Goal: Transaction & Acquisition: Purchase product/service

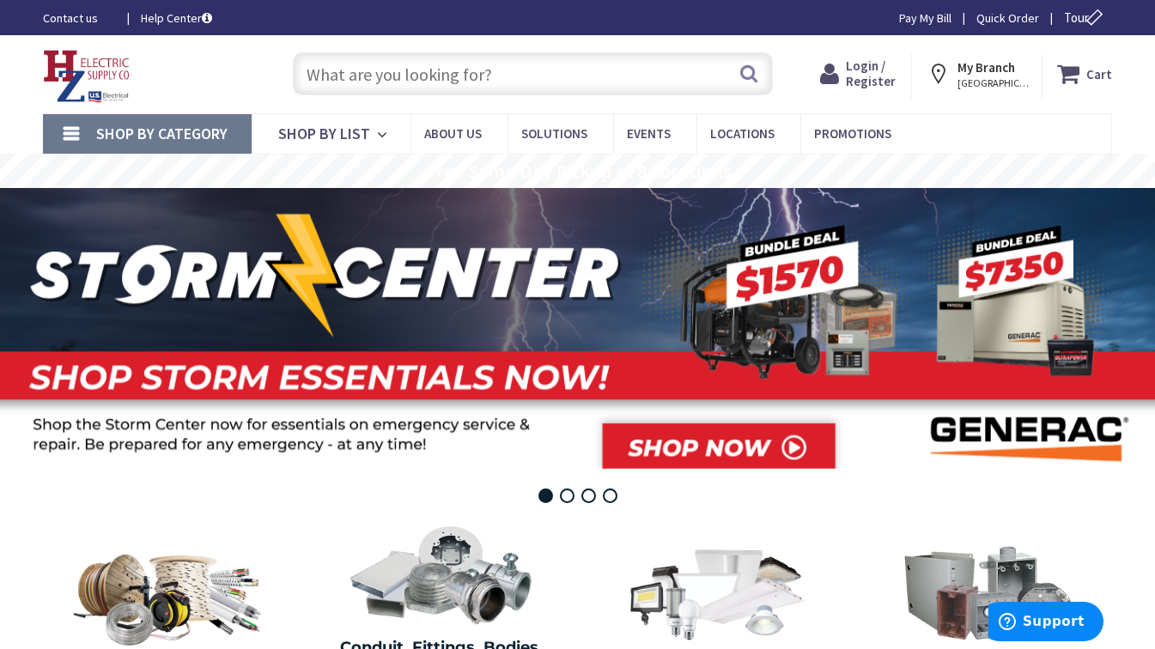
click at [448, 78] on input "text" at bounding box center [533, 73] width 480 height 43
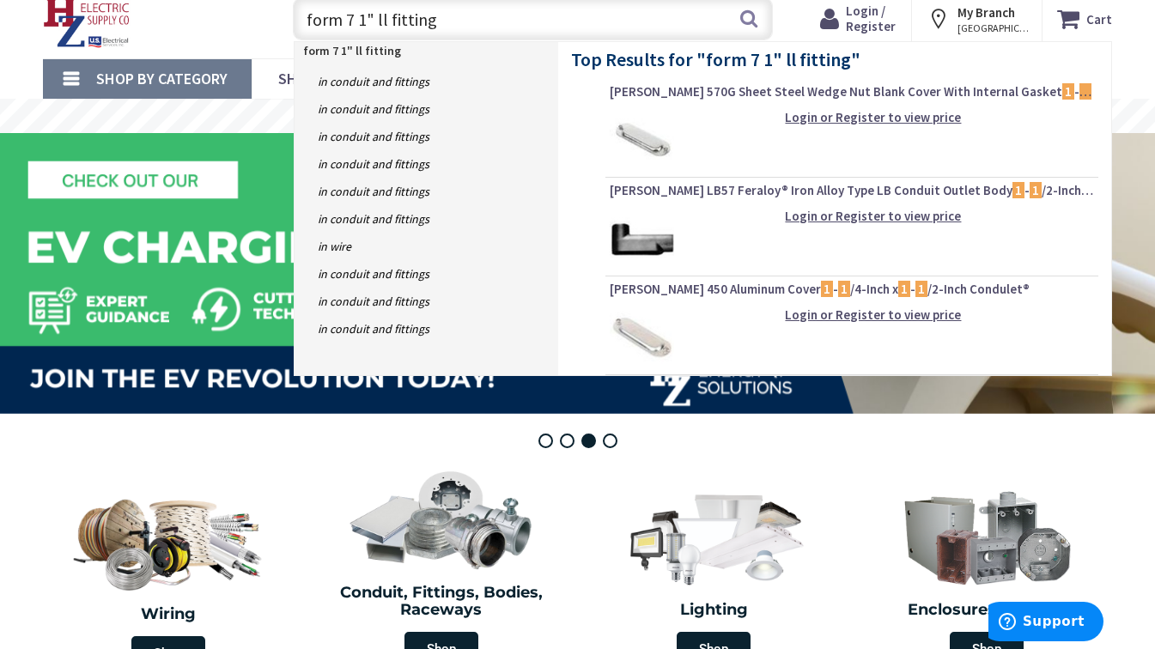
scroll to position [56, 0]
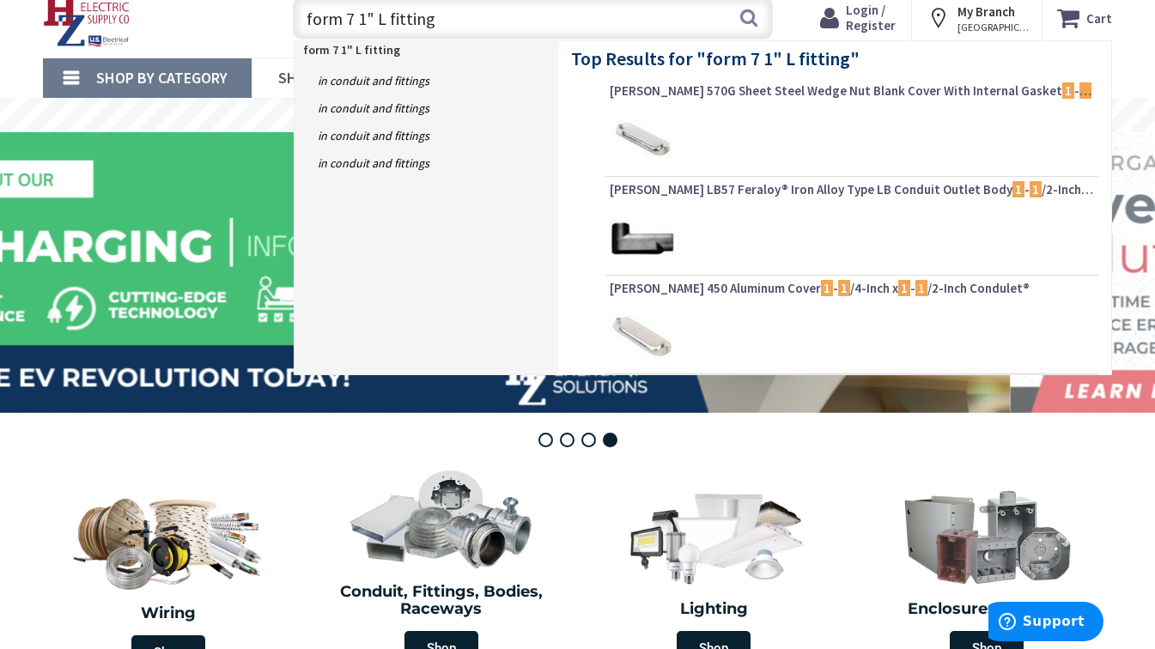
type input "form 7 1" LL fitting"
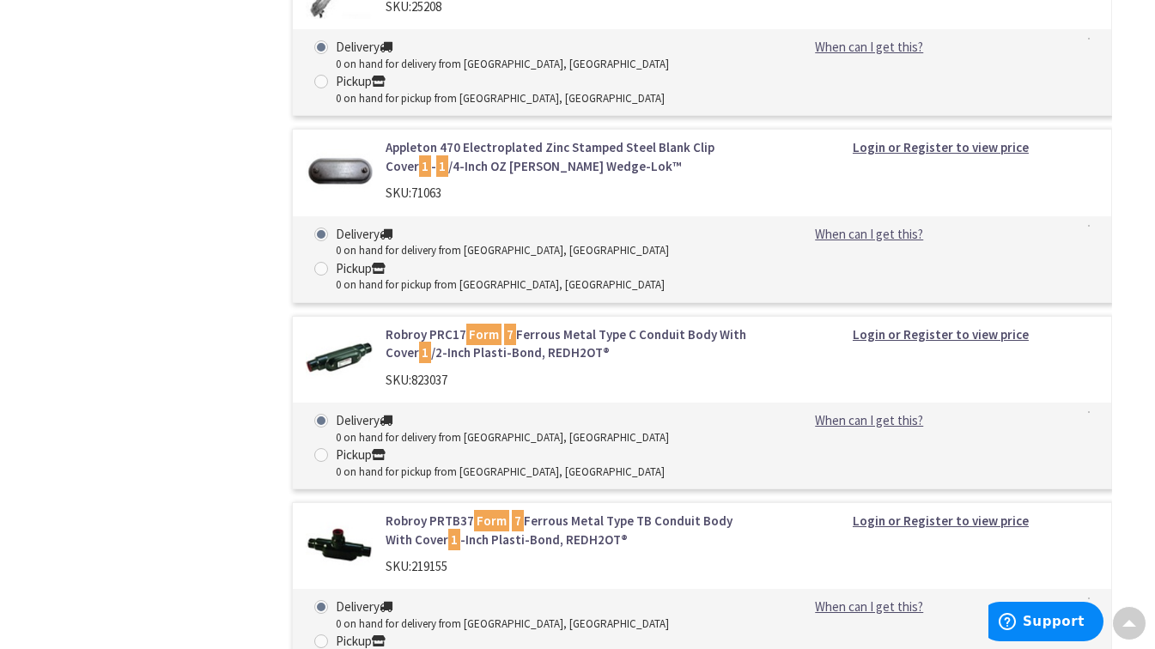
scroll to position [2125, 0]
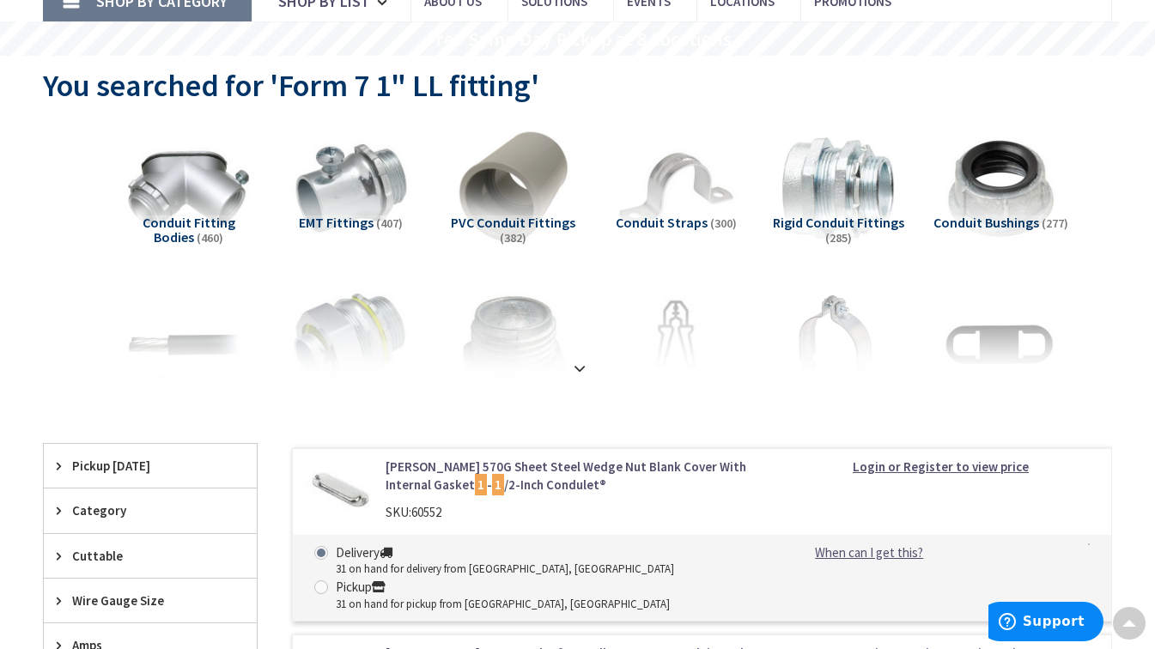
scroll to position [0, 0]
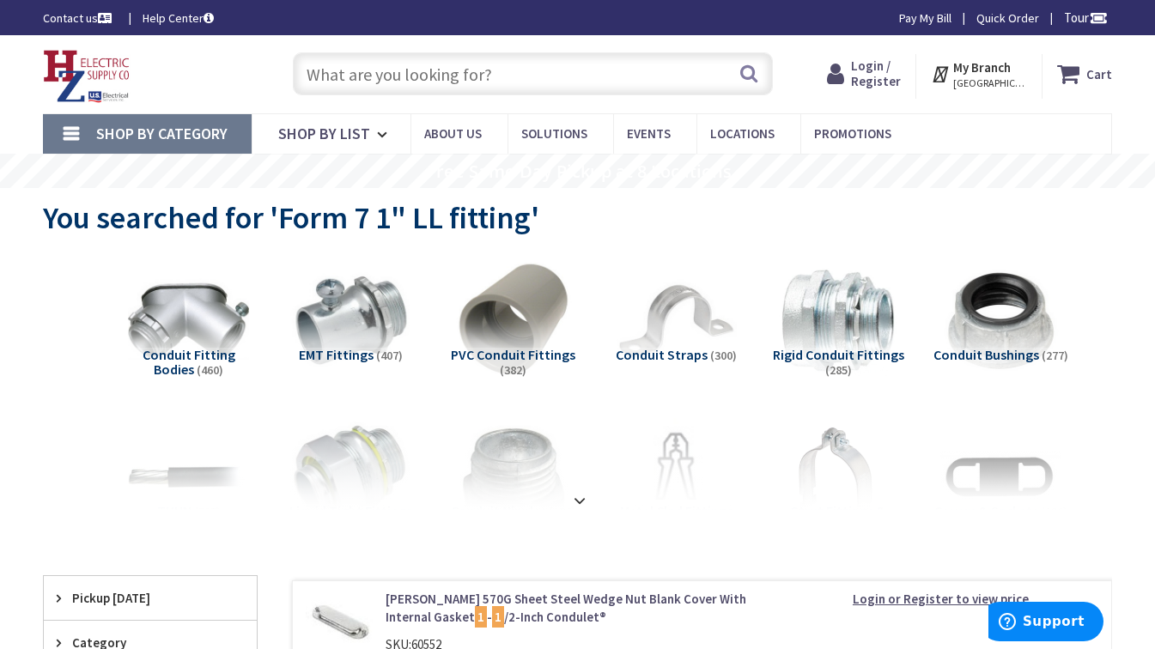
click at [507, 64] on input "text" at bounding box center [533, 73] width 480 height 43
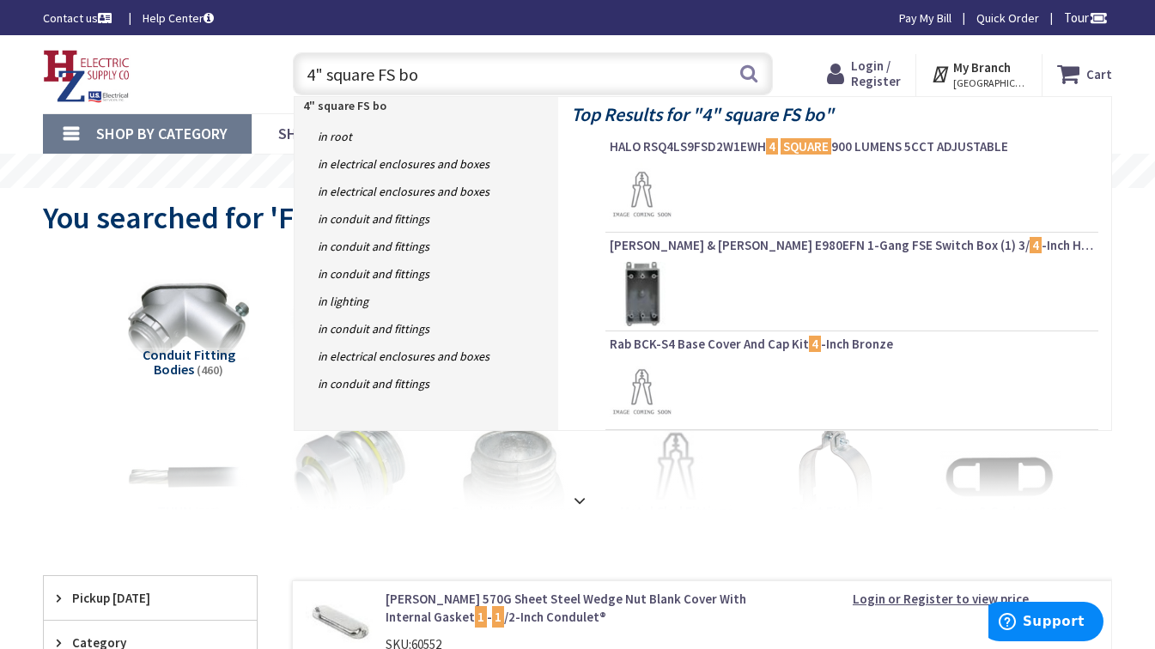
type input "4" square FS box"
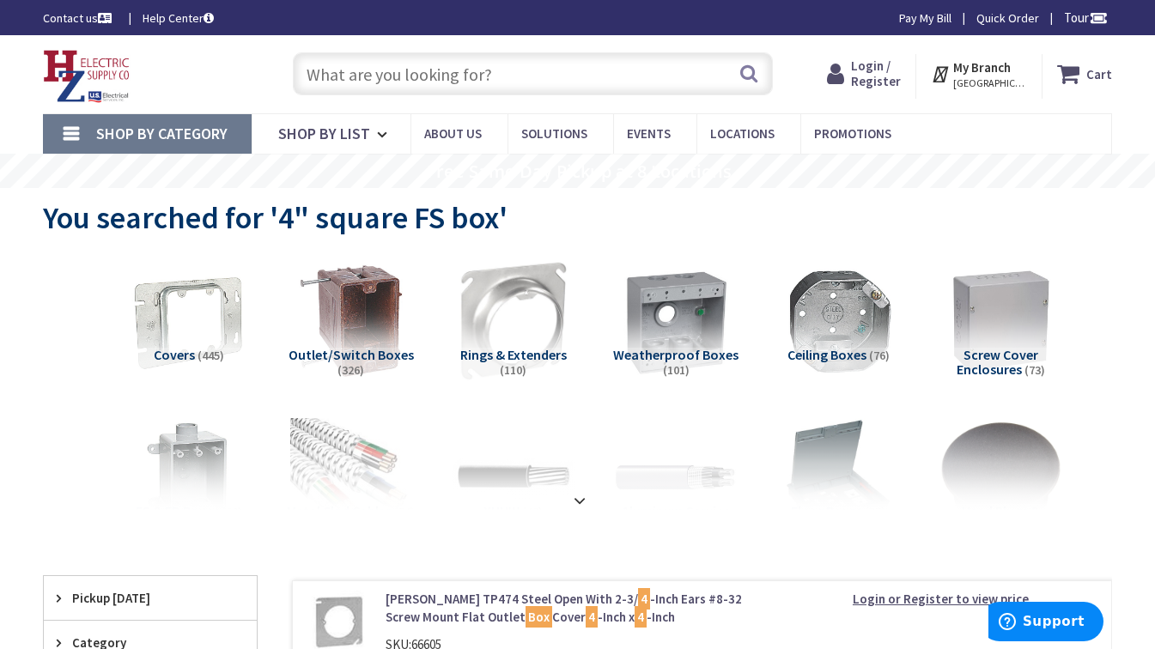
click at [451, 72] on input "text" at bounding box center [533, 73] width 480 height 43
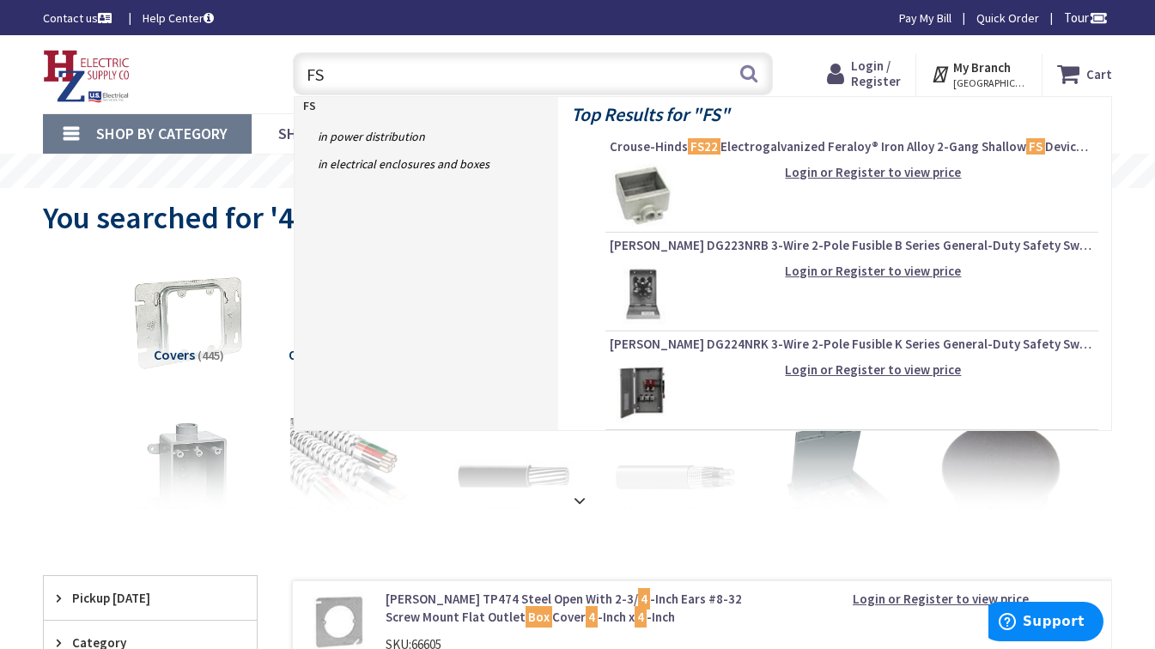
type input "F"
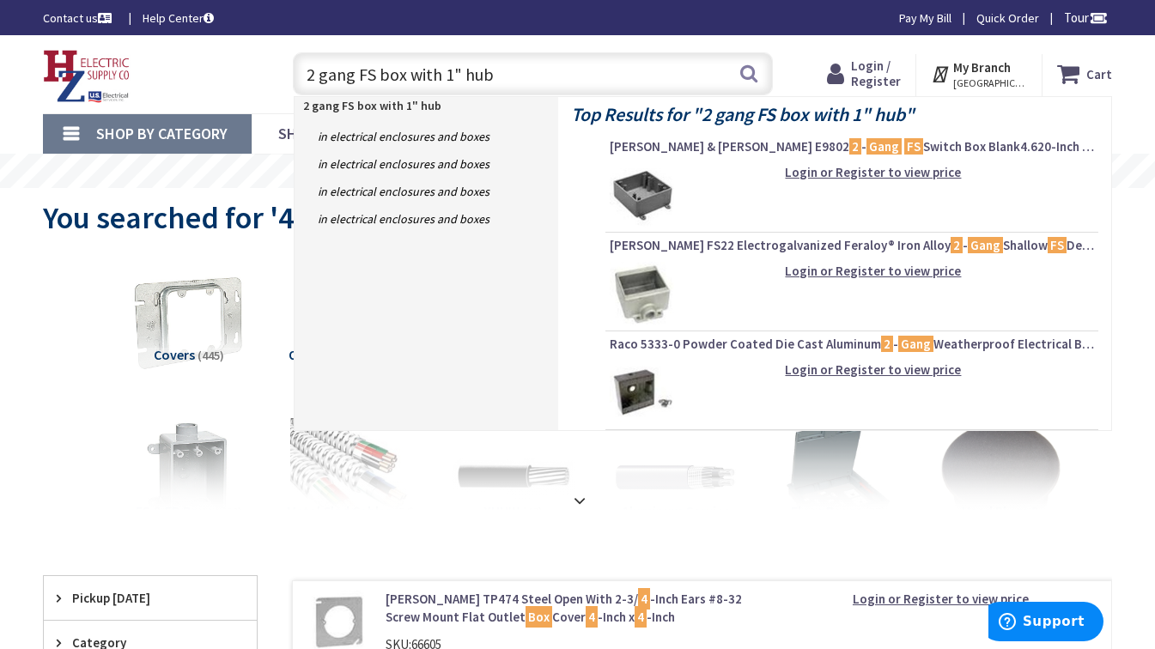
type input "2 gang FS box with 1" hubs"
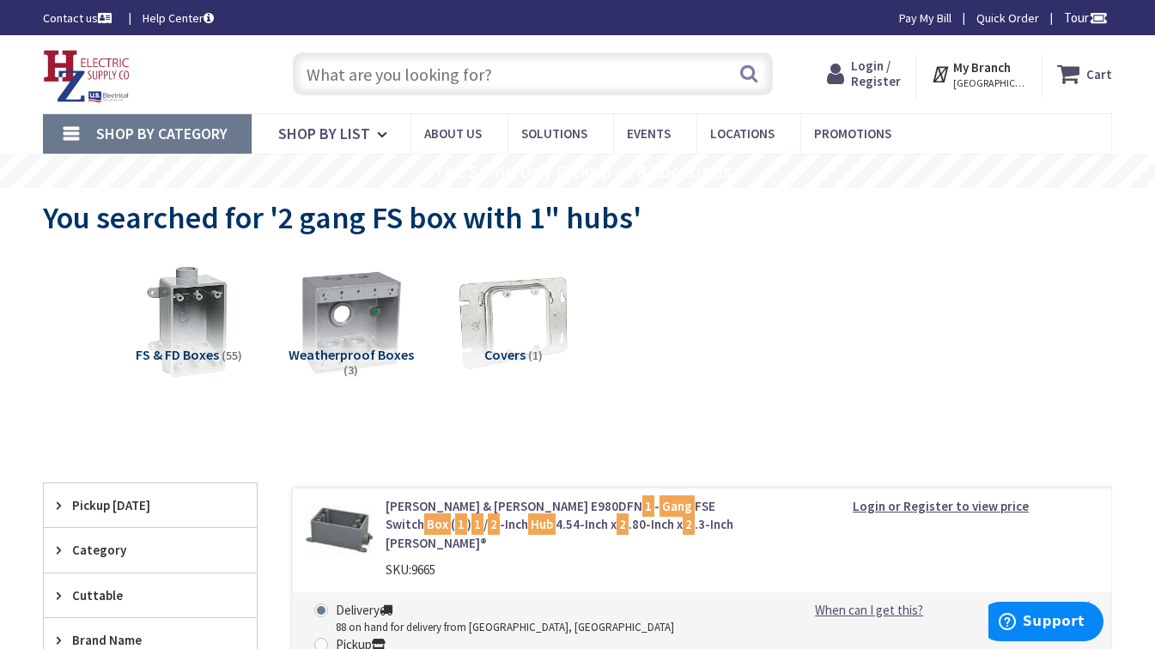
click at [403, 68] on input "text" at bounding box center [533, 73] width 480 height 43
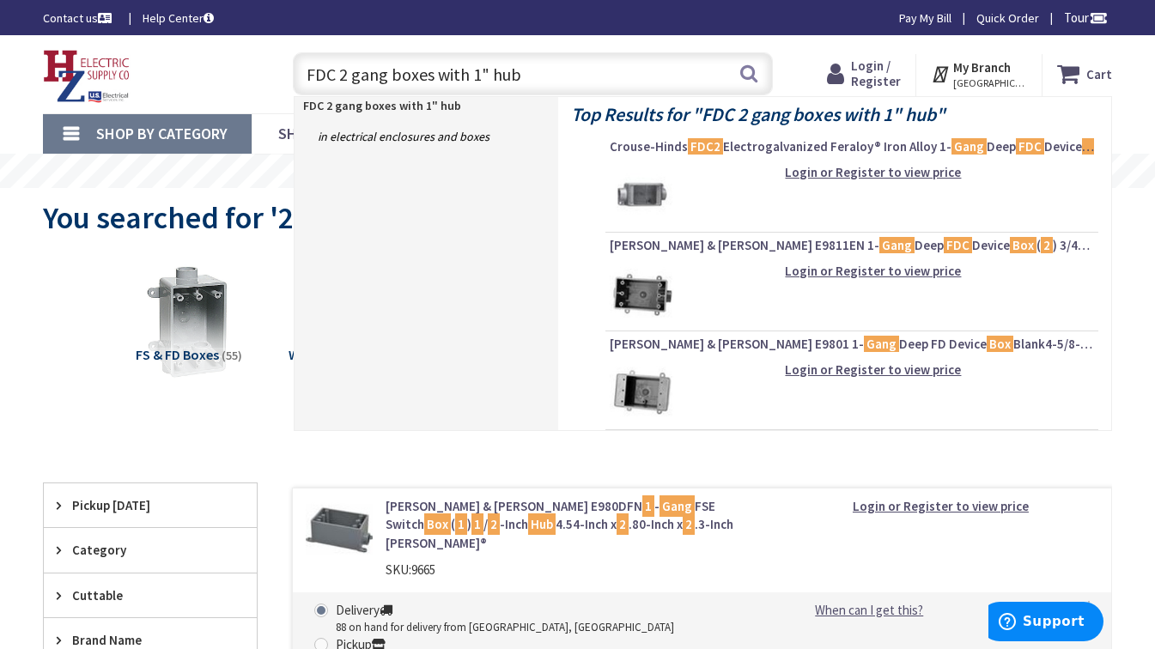
type input "FDC 2 gang boxes with 1" hubs"
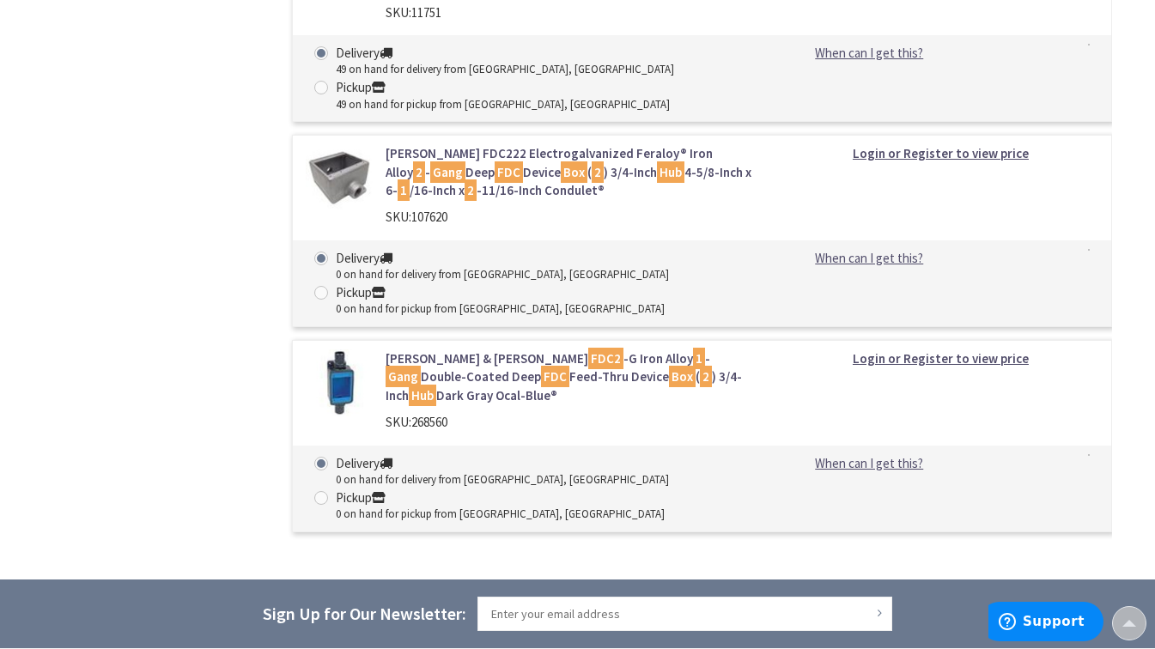
scroll to position [964, 0]
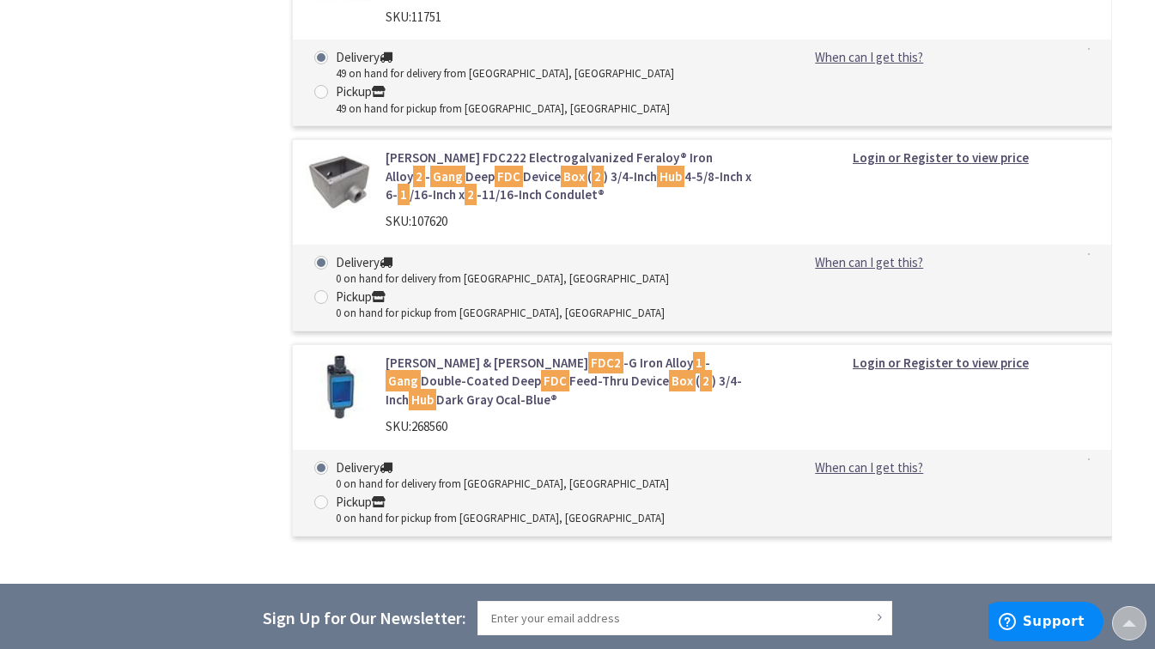
click at [659, 380] on div "Thomas & Betts FDC2 -G Iron Alloy 1 - Gang Double-Coated Deep FDC Feed-Thru Dev…" at bounding box center [572, 399] width 398 height 91
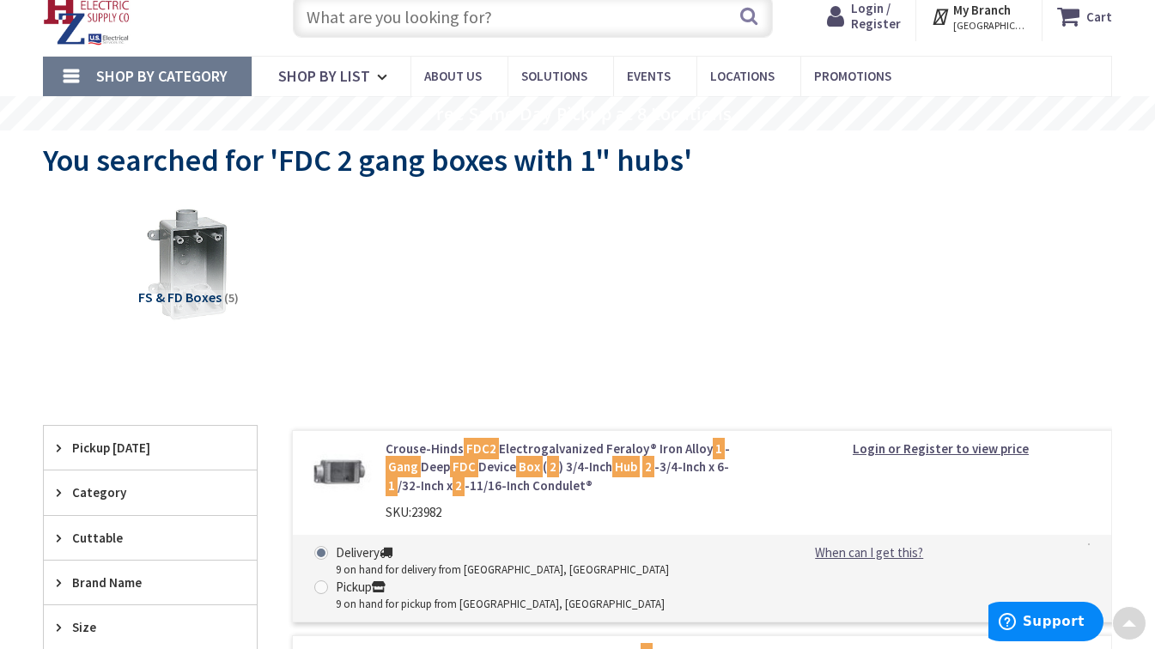
scroll to position [55, 0]
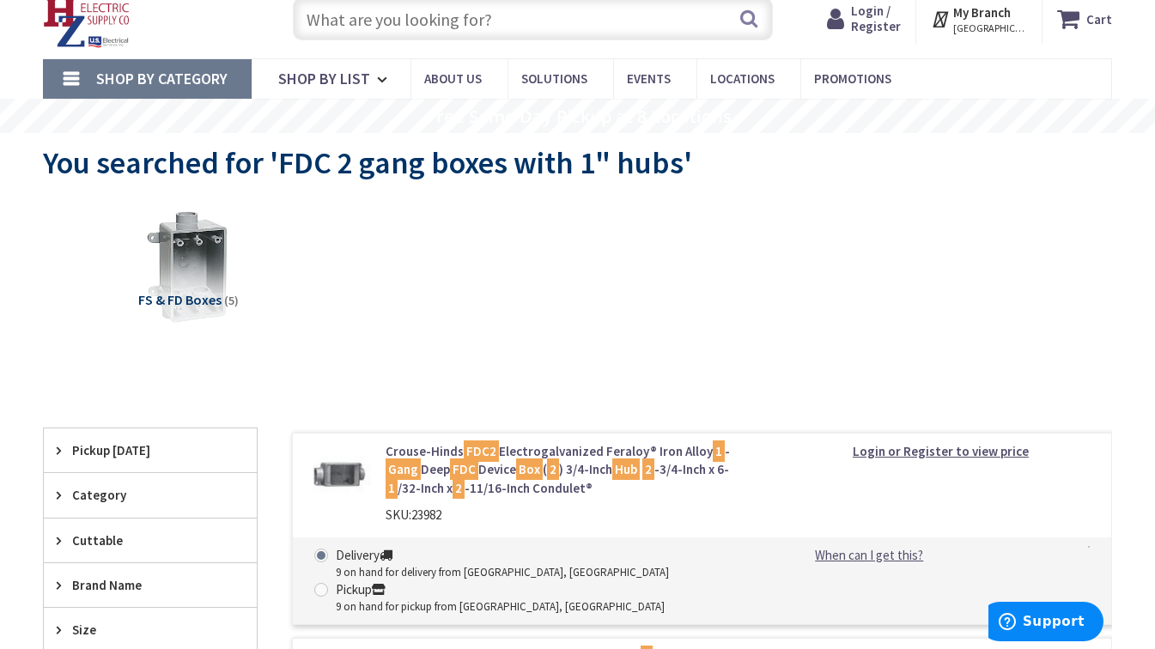
click at [507, 26] on input "text" at bounding box center [533, 18] width 480 height 43
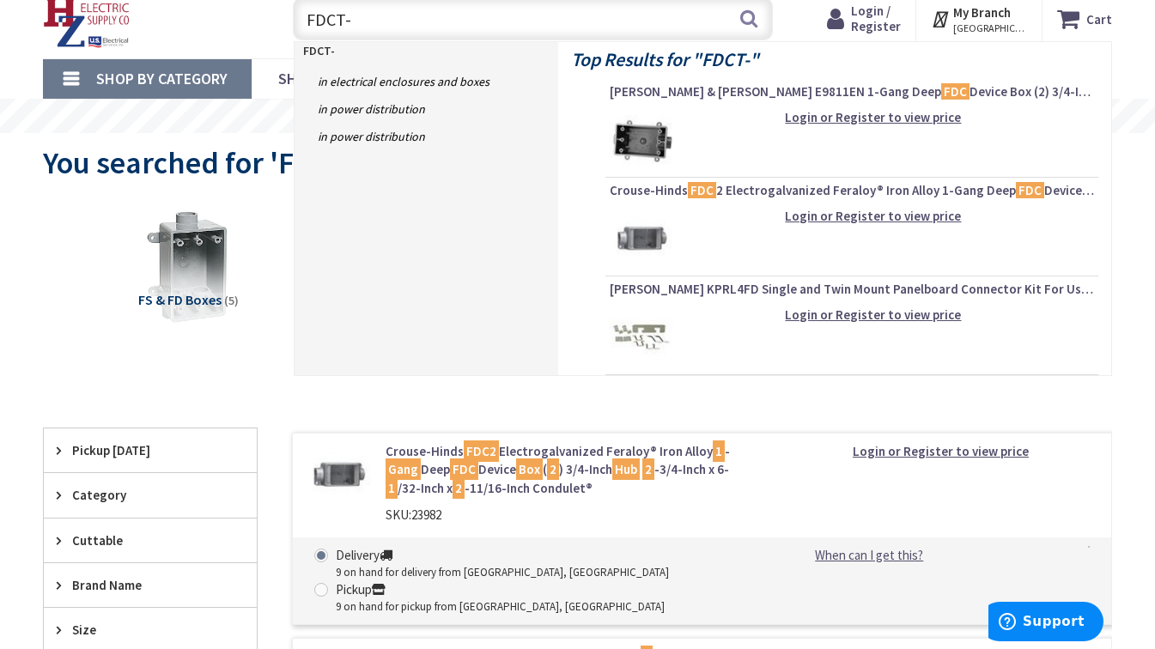
type input "FDCT-3"
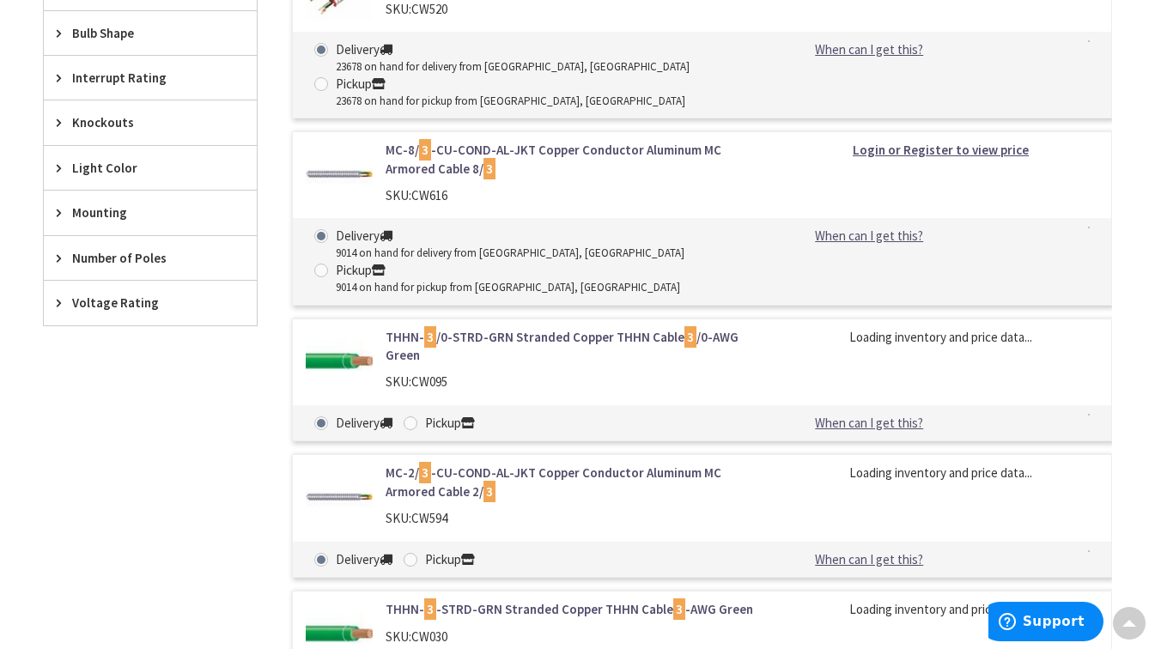
scroll to position [1197, 0]
